Goal: Task Accomplishment & Management: Manage account settings

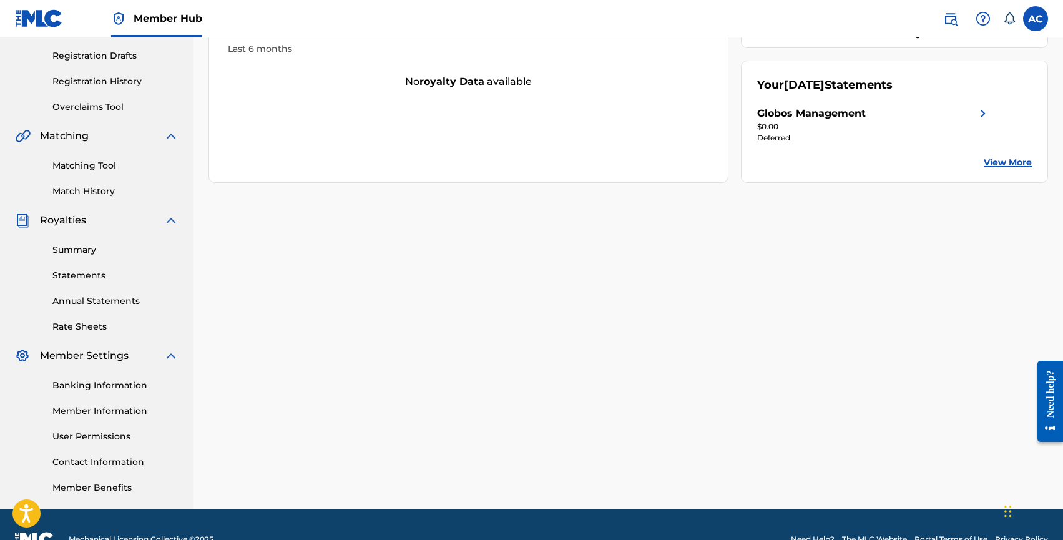
scroll to position [201, 0]
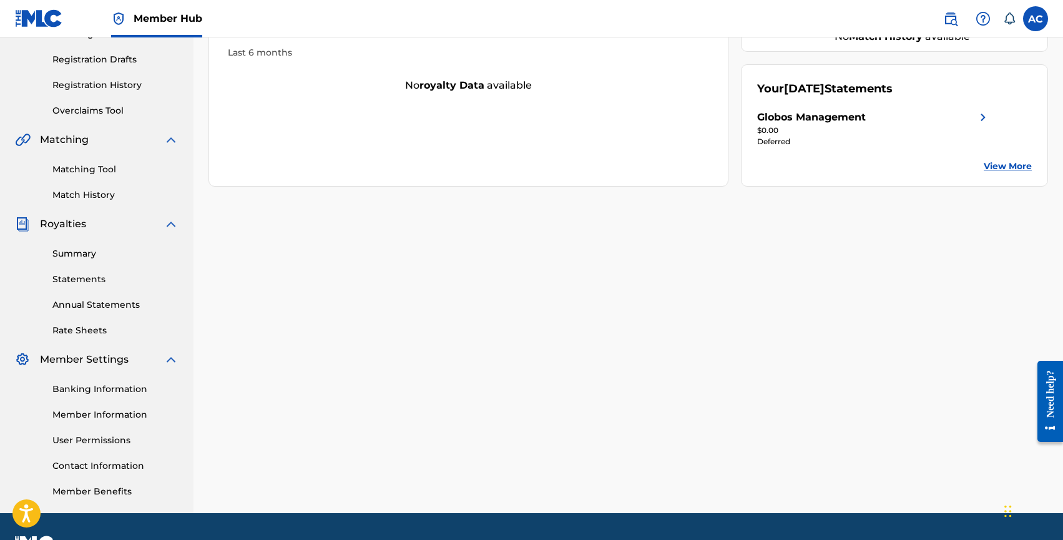
click at [1009, 160] on link "View More" at bounding box center [1008, 166] width 48 height 13
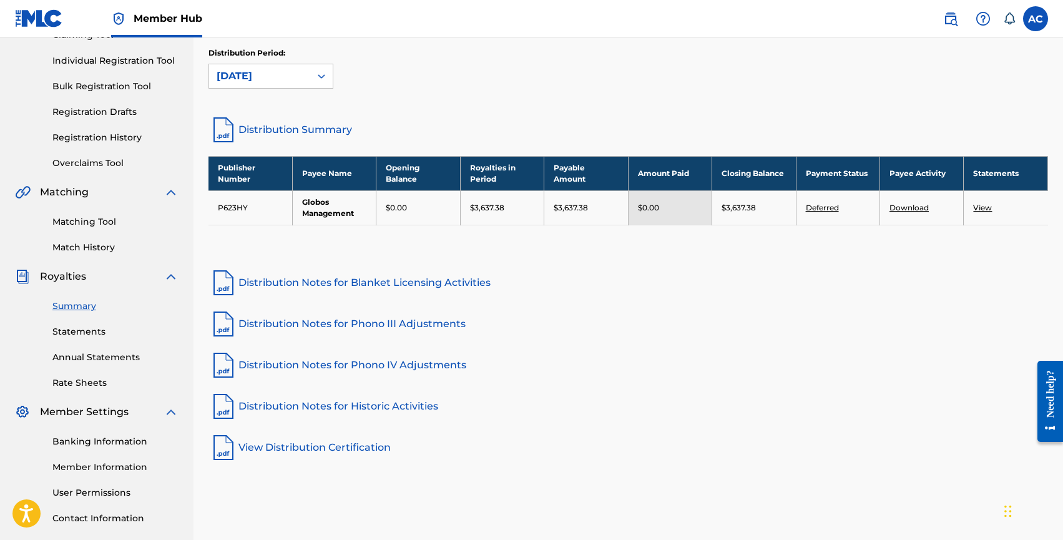
scroll to position [210, 0]
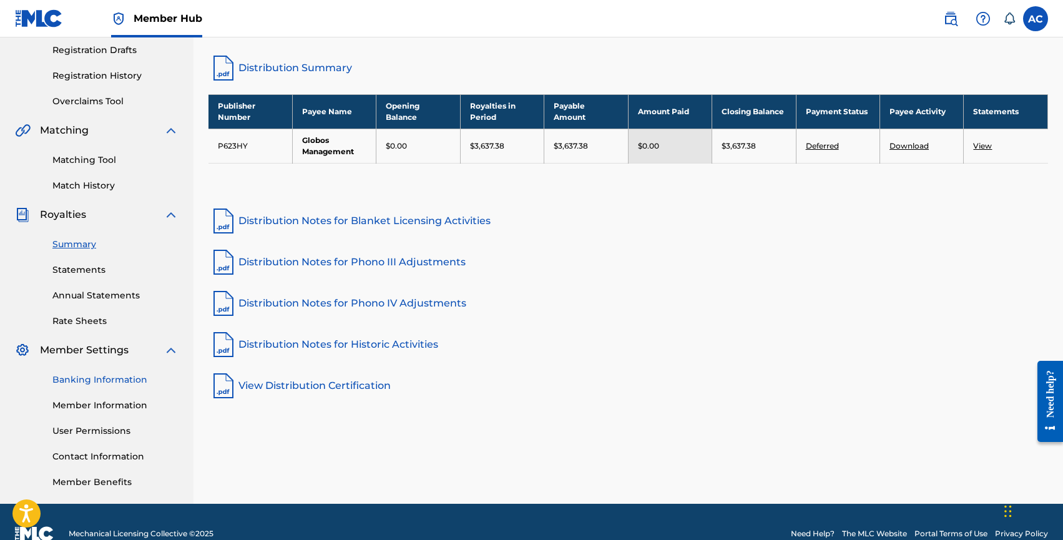
click at [98, 378] on link "Banking Information" at bounding box center [115, 379] width 126 height 13
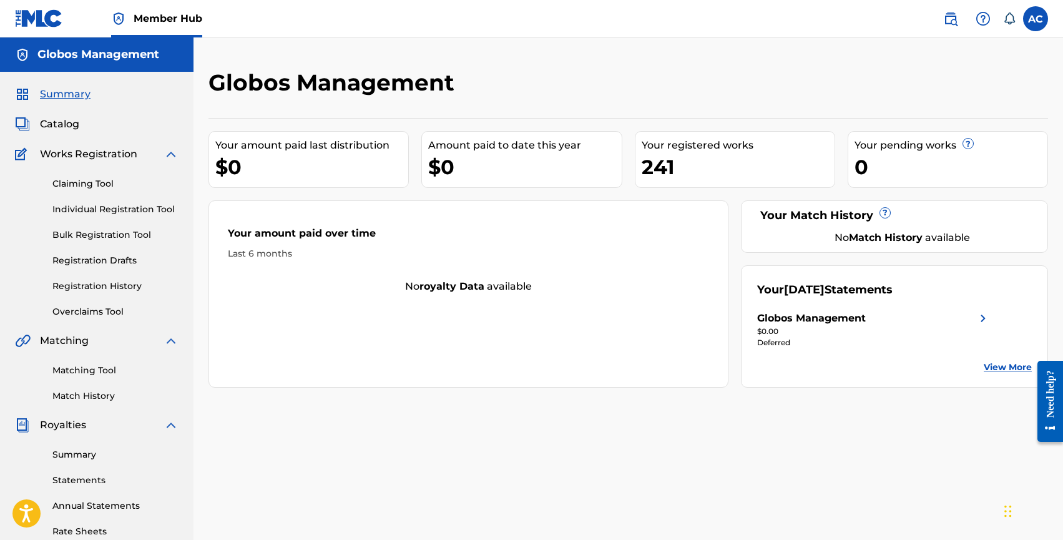
scroll to position [234, 0]
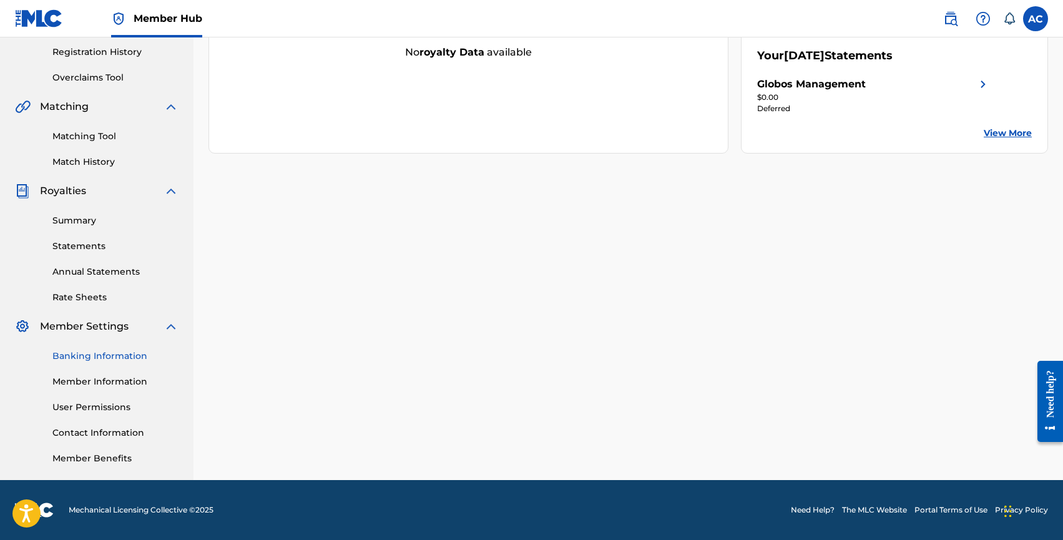
click at [90, 355] on link "Banking Information" at bounding box center [115, 356] width 126 height 13
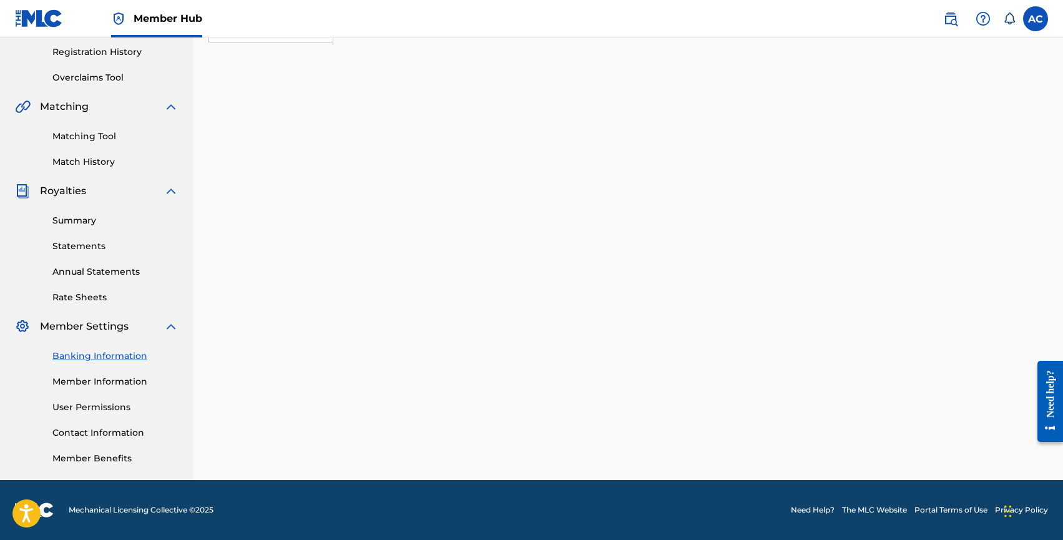
scroll to position [234, 0]
click at [93, 358] on link "Banking Information" at bounding box center [115, 356] width 126 height 13
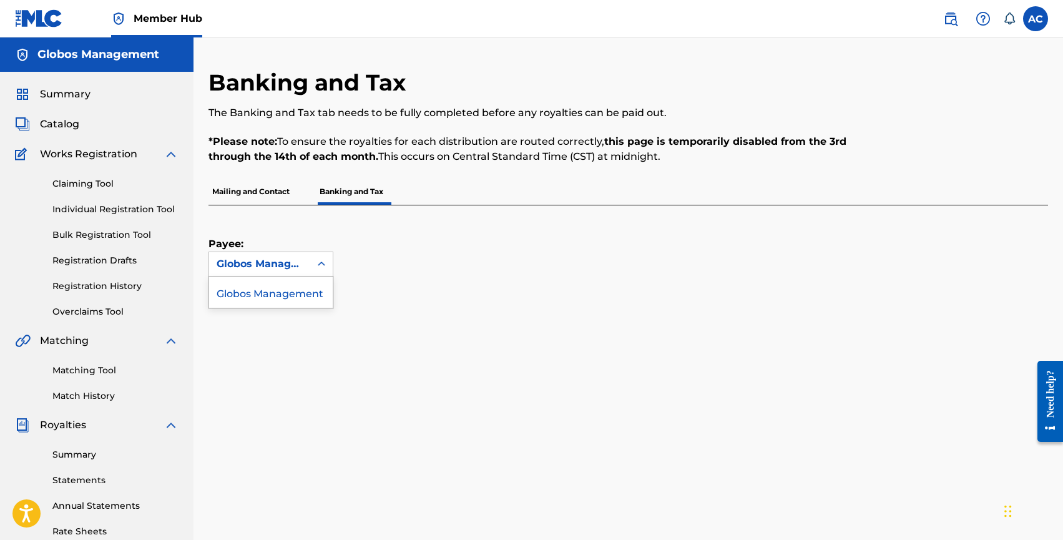
click at [308, 257] on div "Globos Management" at bounding box center [259, 264] width 101 height 24
click at [426, 234] on div "Payee: Globos Management selected, 1 of 1. 1 result available. Use Up and Down …" at bounding box center [614, 240] width 810 height 71
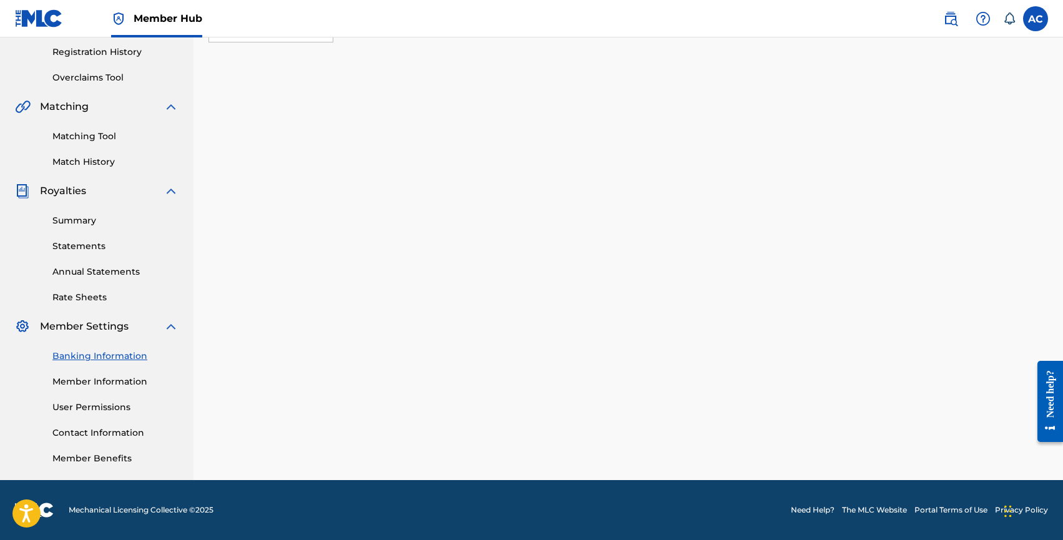
scroll to position [234, 0]
